Goal: Find specific page/section: Find specific page/section

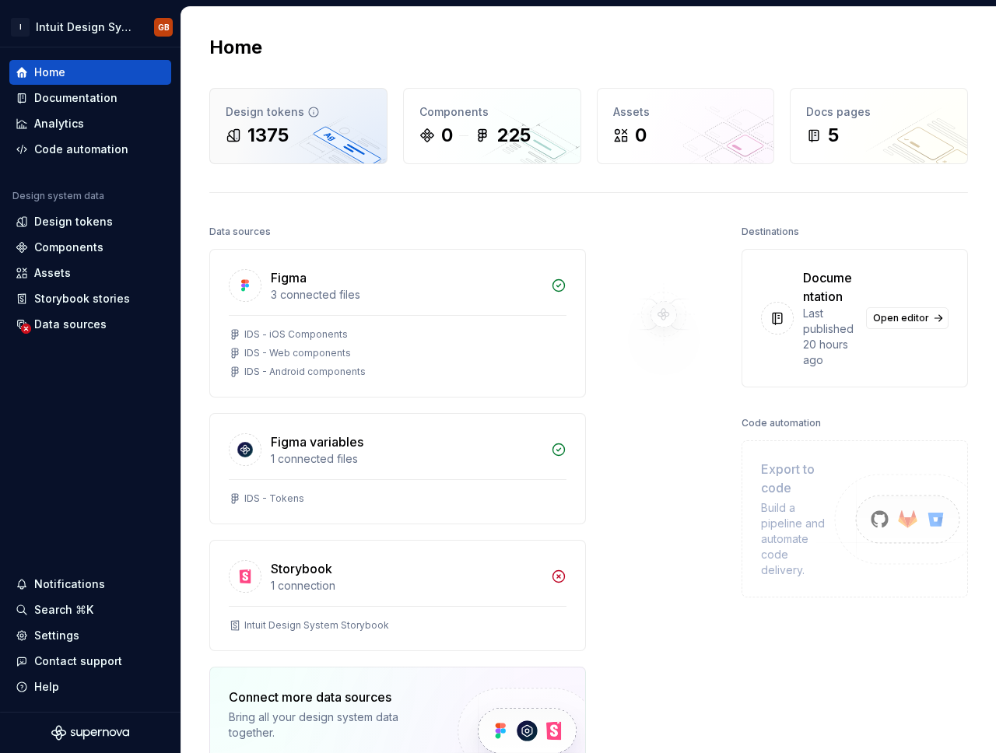
click at [323, 142] on div "1375" at bounding box center [298, 135] width 145 height 25
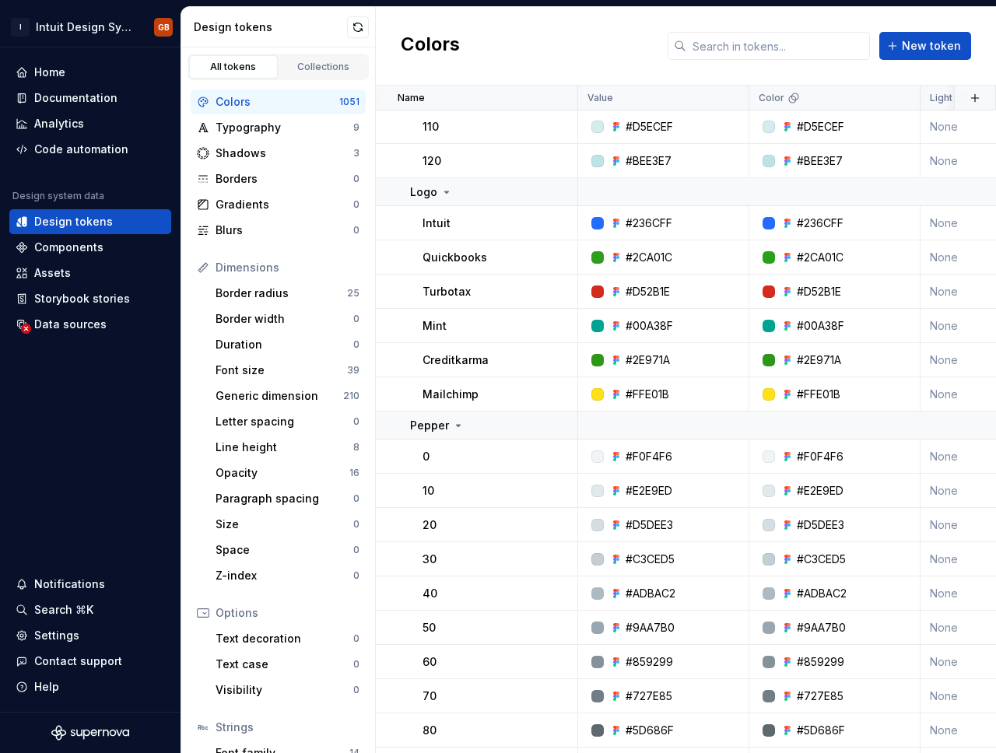
scroll to position [1367, 0]
click at [78, 238] on div "Components" at bounding box center [90, 247] width 162 height 25
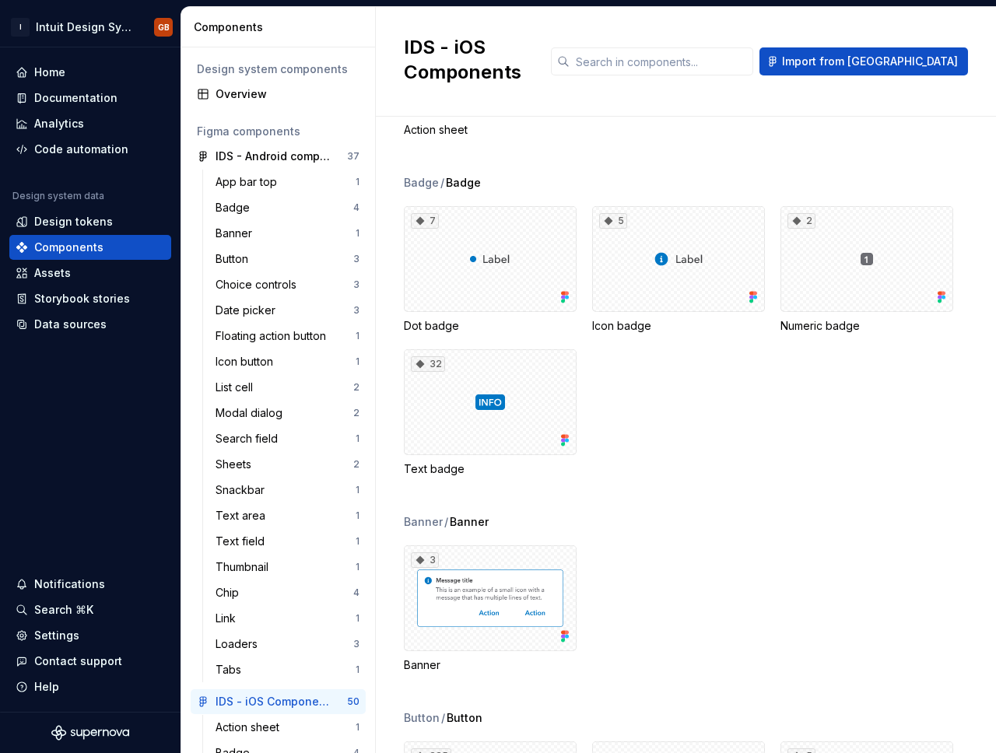
scroll to position [163, 0]
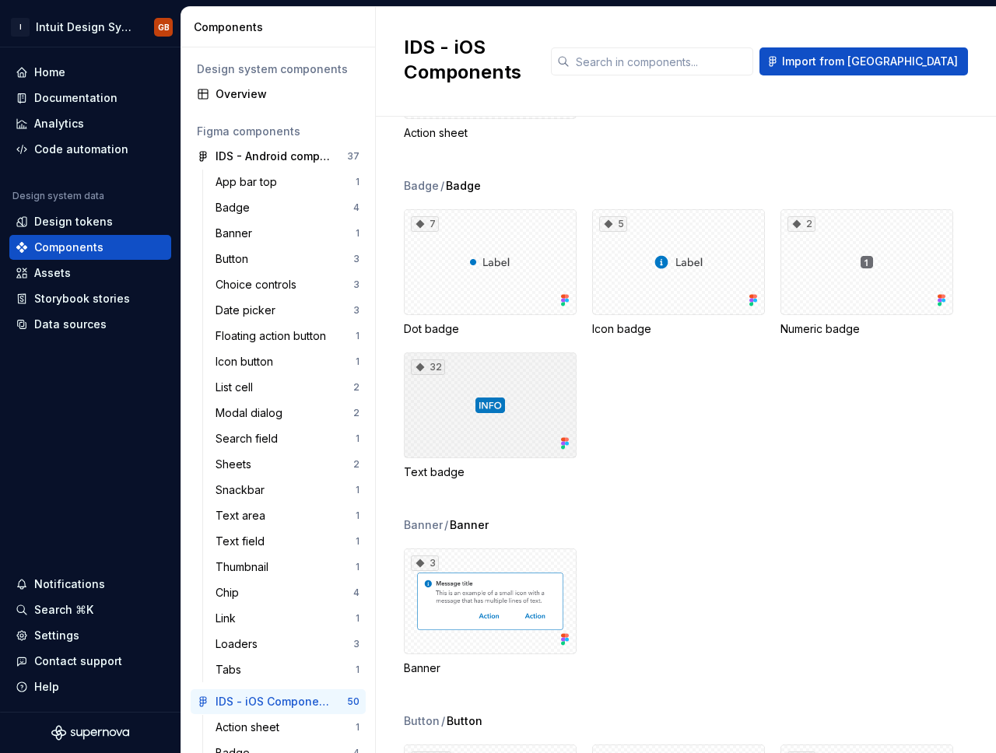
click at [496, 375] on div "32" at bounding box center [490, 405] width 173 height 106
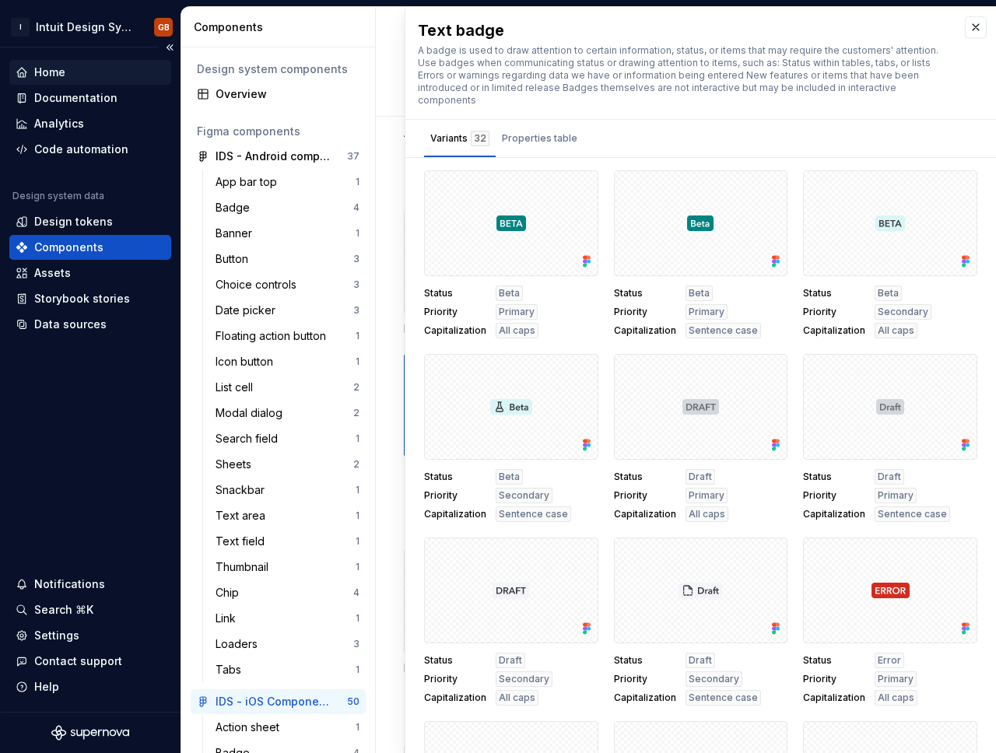
click at [53, 76] on div "Home" at bounding box center [49, 73] width 31 height 16
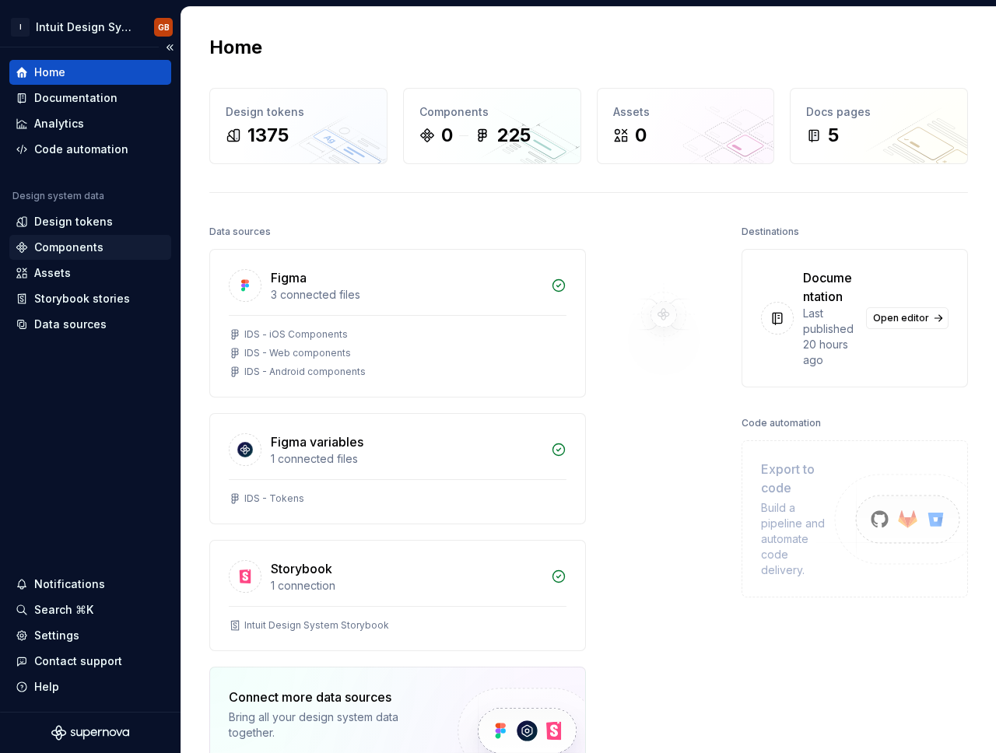
click at [92, 253] on div "Components" at bounding box center [68, 248] width 69 height 16
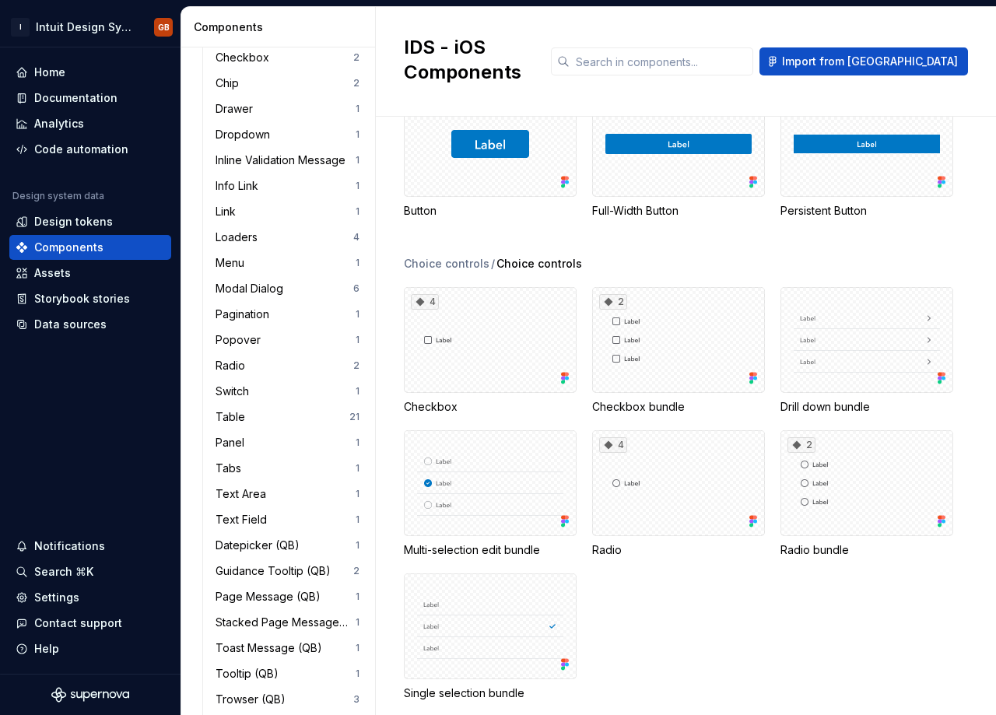
scroll to position [788, 0]
